Goal: Register for event/course

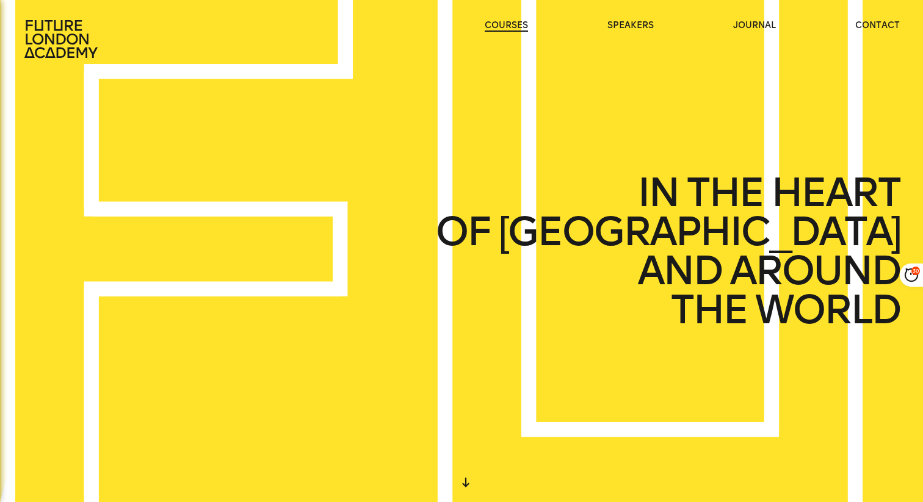
click at [515, 25] on link "courses" at bounding box center [506, 26] width 43 height 12
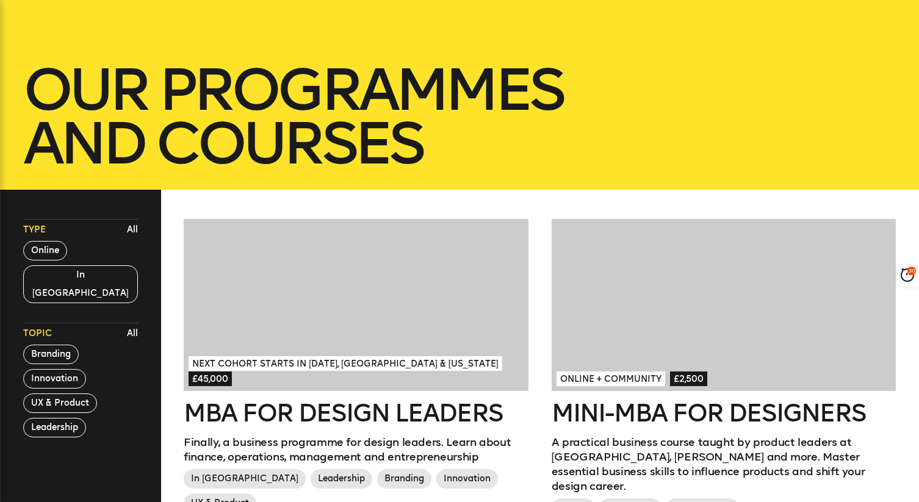
scroll to position [170, 0]
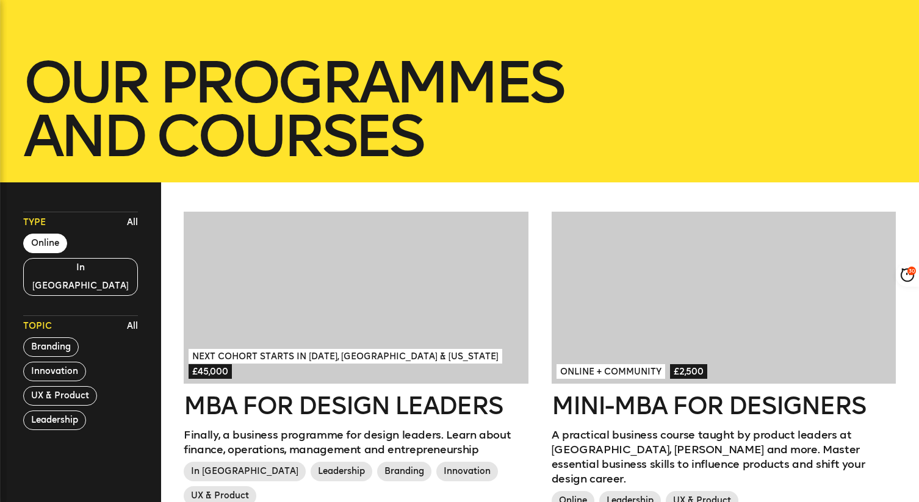
click at [52, 243] on button "Online" at bounding box center [45, 244] width 44 height 20
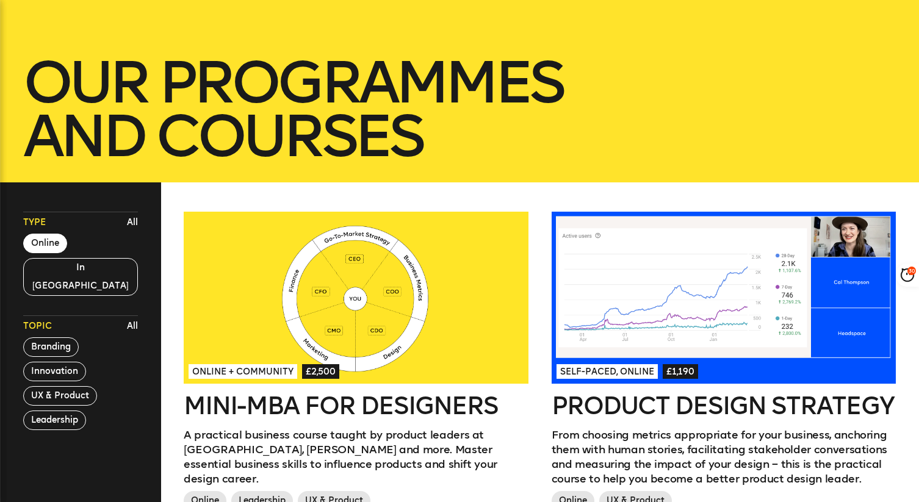
click at [44, 242] on button "Online" at bounding box center [45, 244] width 44 height 20
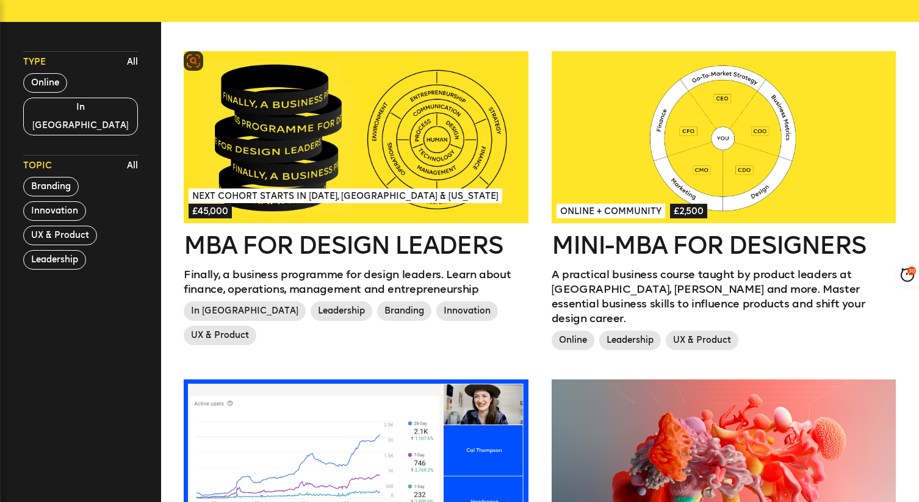
scroll to position [336, 0]
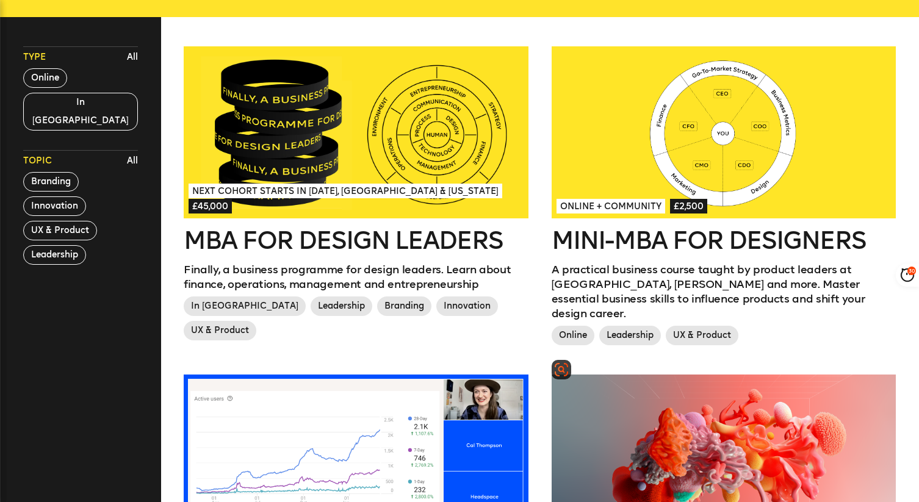
click at [673, 419] on div at bounding box center [724, 461] width 345 height 172
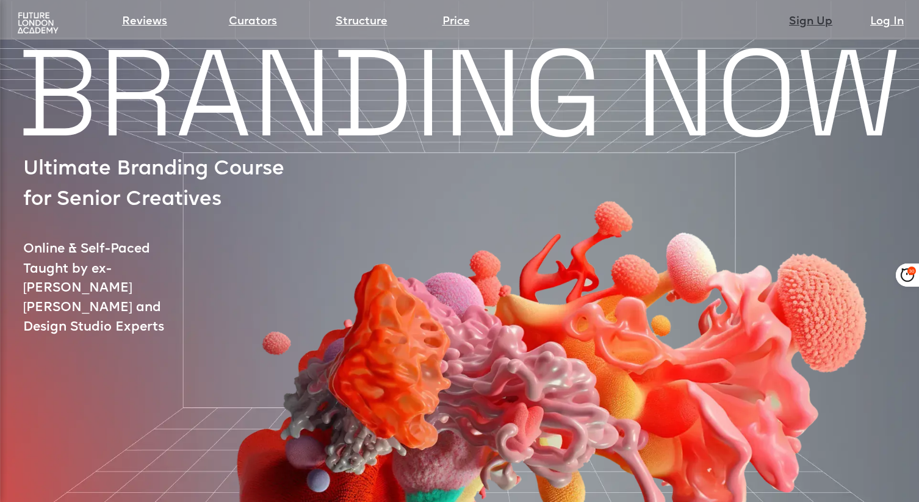
click at [811, 25] on link "Sign Up" at bounding box center [810, 21] width 43 height 17
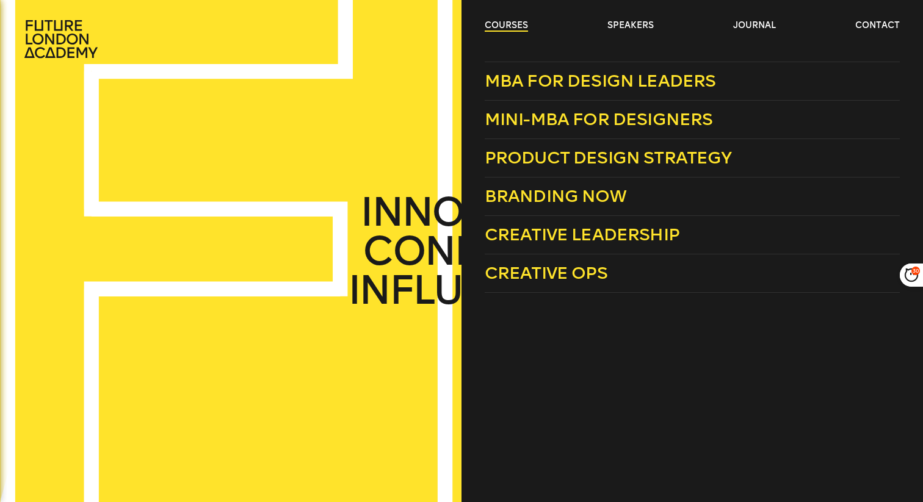
click at [515, 25] on link "courses" at bounding box center [506, 26] width 43 height 12
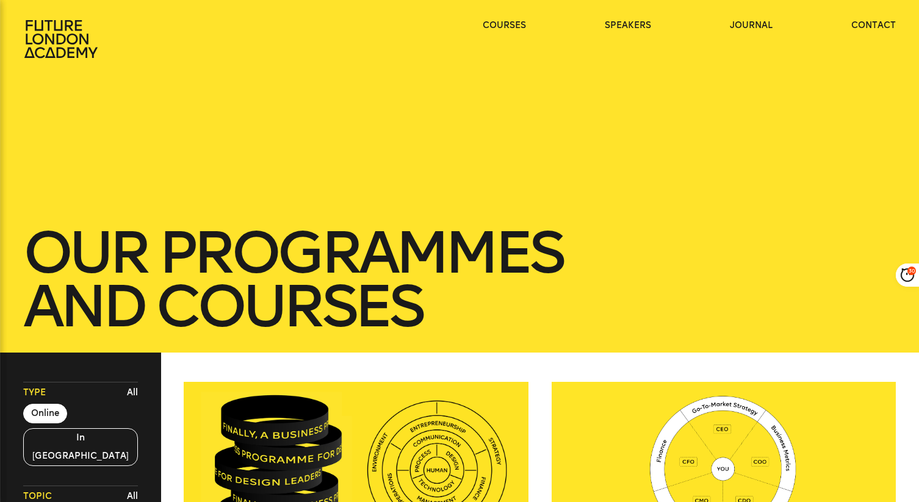
click at [60, 419] on button "Online" at bounding box center [45, 414] width 44 height 20
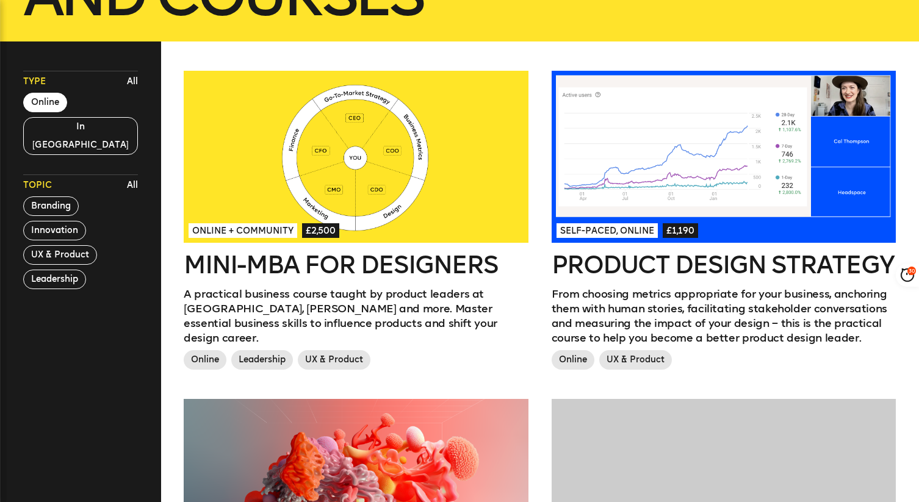
scroll to position [342, 0]
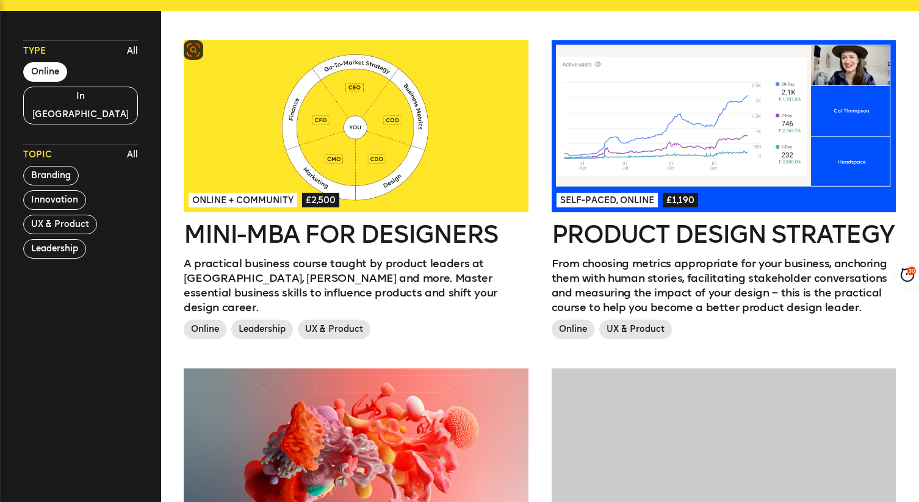
click at [353, 162] on div at bounding box center [356, 126] width 345 height 172
